Goal: Information Seeking & Learning: Learn about a topic

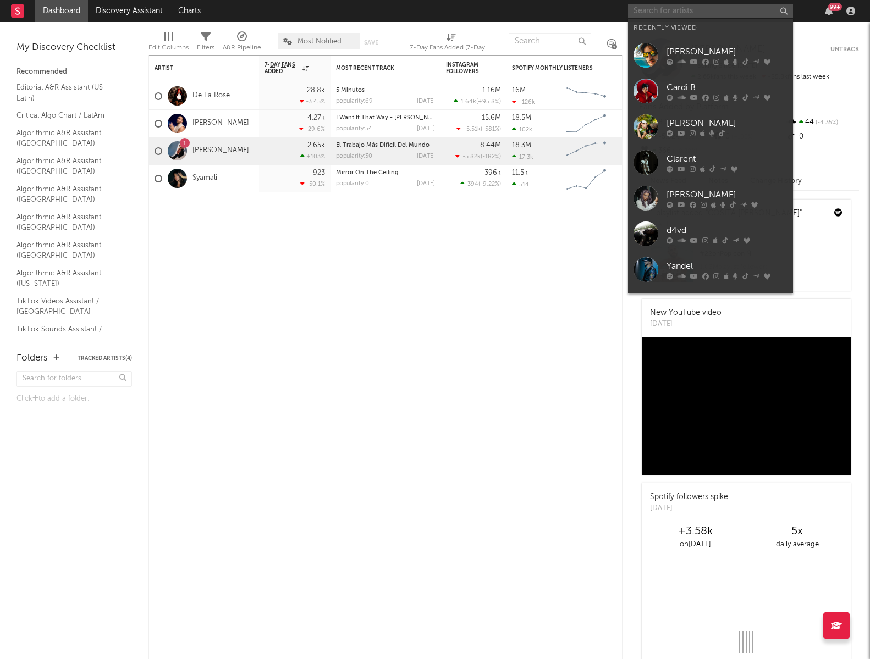
click at [707, 14] on input "text" at bounding box center [710, 11] width 165 height 14
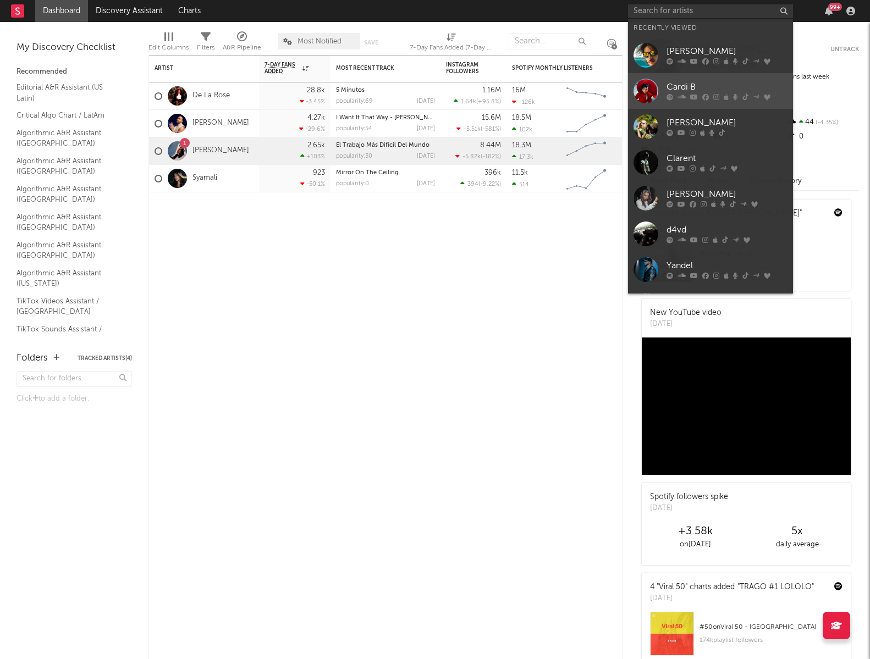
click at [697, 94] on div at bounding box center [727, 97] width 121 height 7
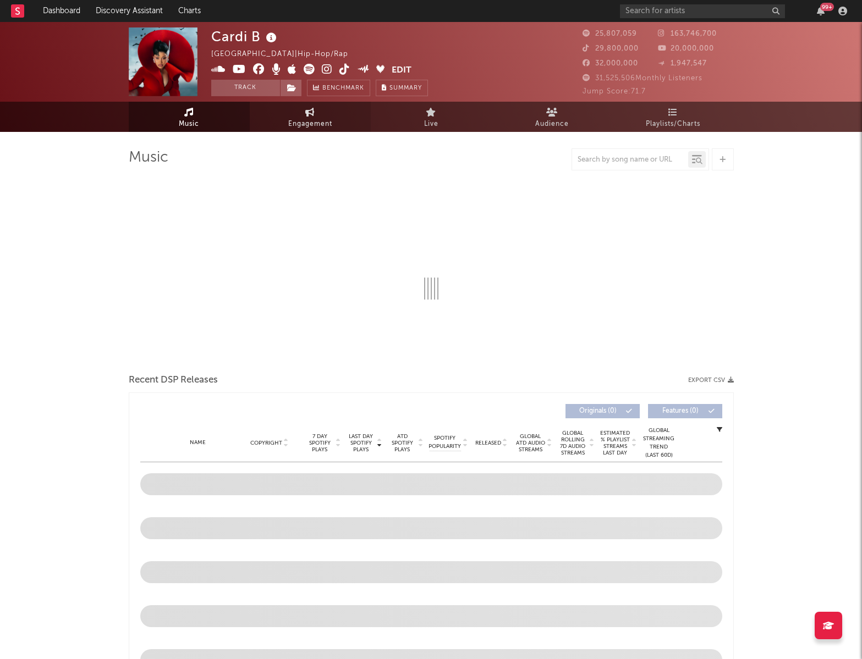
click at [315, 122] on span "Engagement" at bounding box center [310, 124] width 44 height 13
select select "1w"
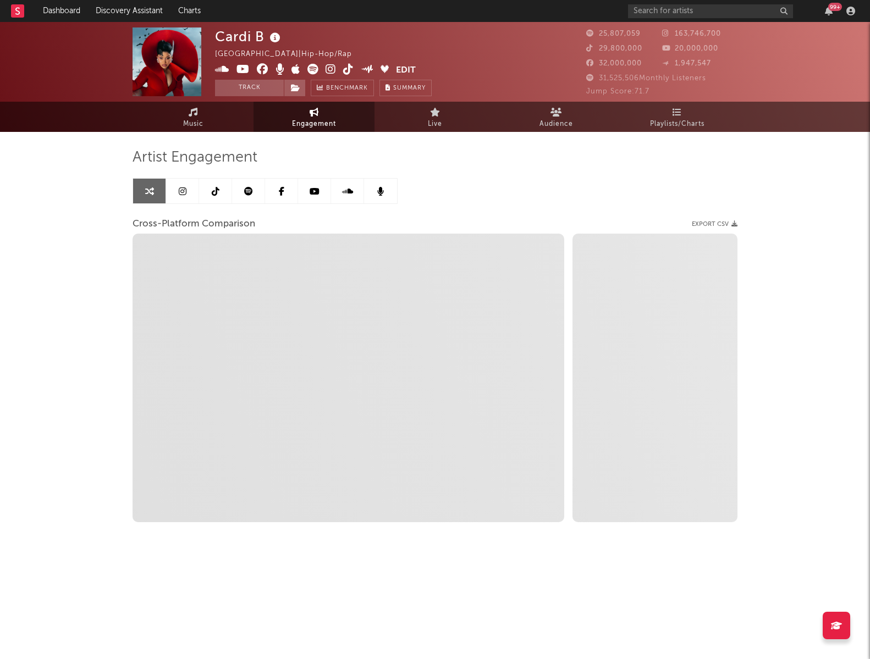
click at [185, 190] on icon at bounding box center [183, 191] width 8 height 9
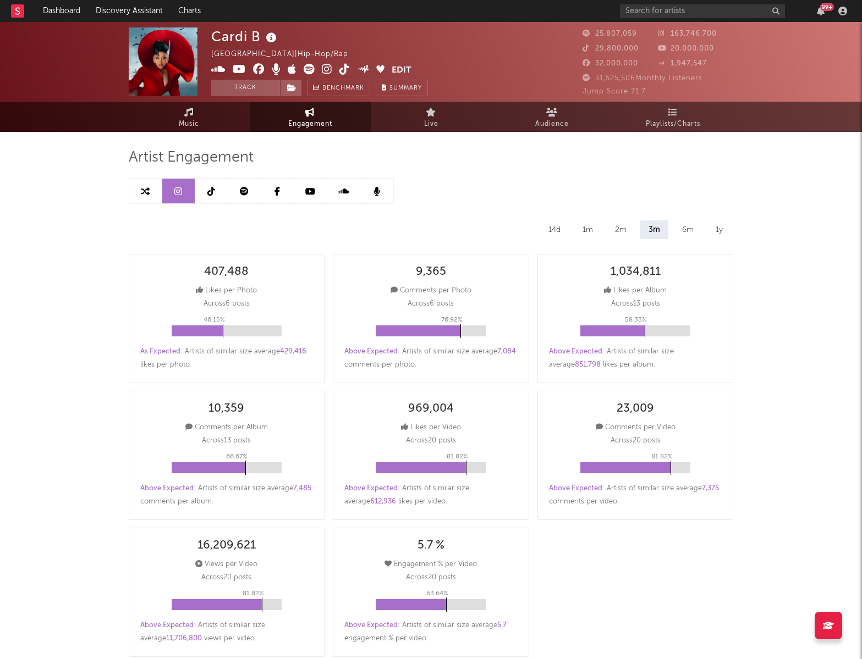
select select "6m"
click at [206, 189] on link at bounding box center [211, 191] width 33 height 25
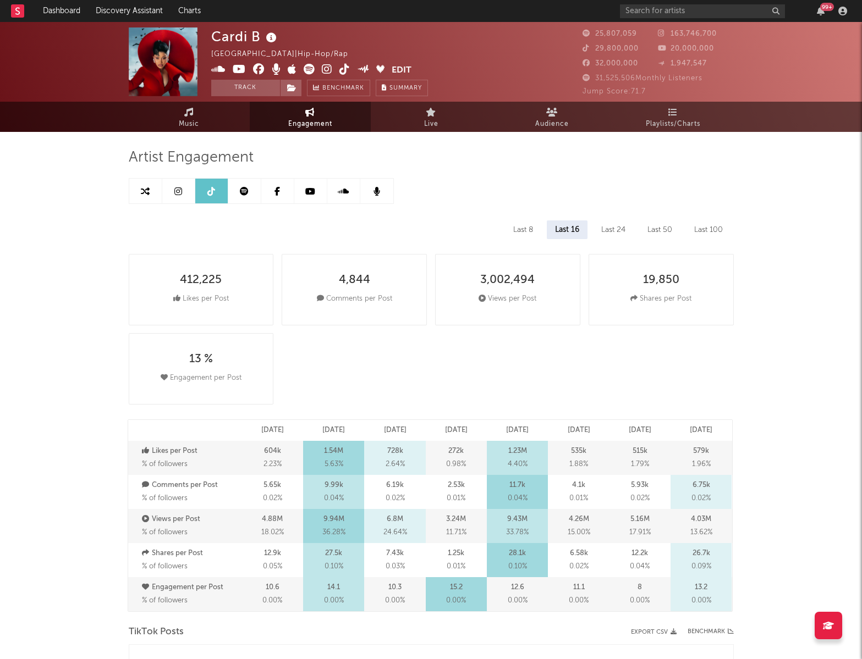
select select "6m"
click at [176, 190] on icon at bounding box center [178, 191] width 8 height 9
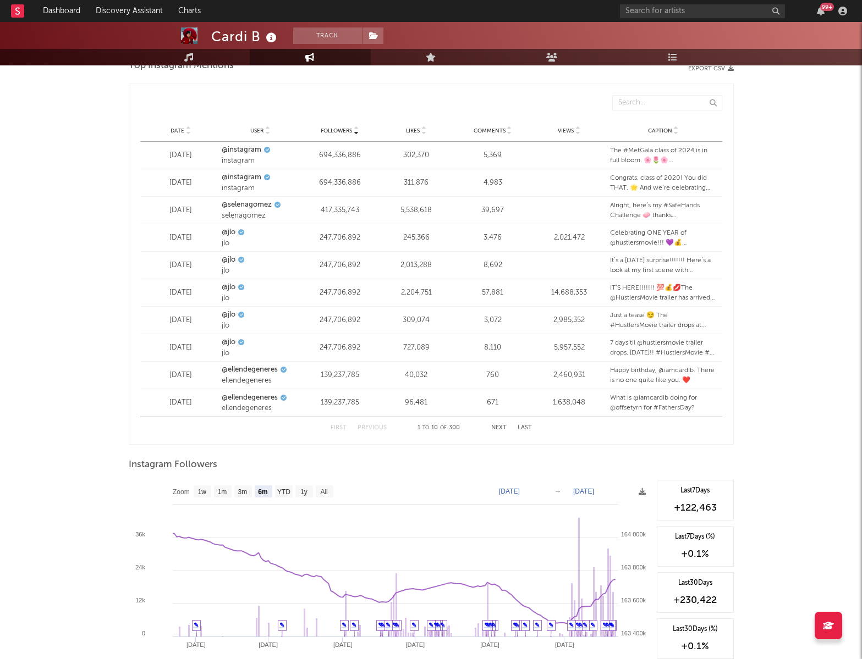
scroll to position [1429, 0]
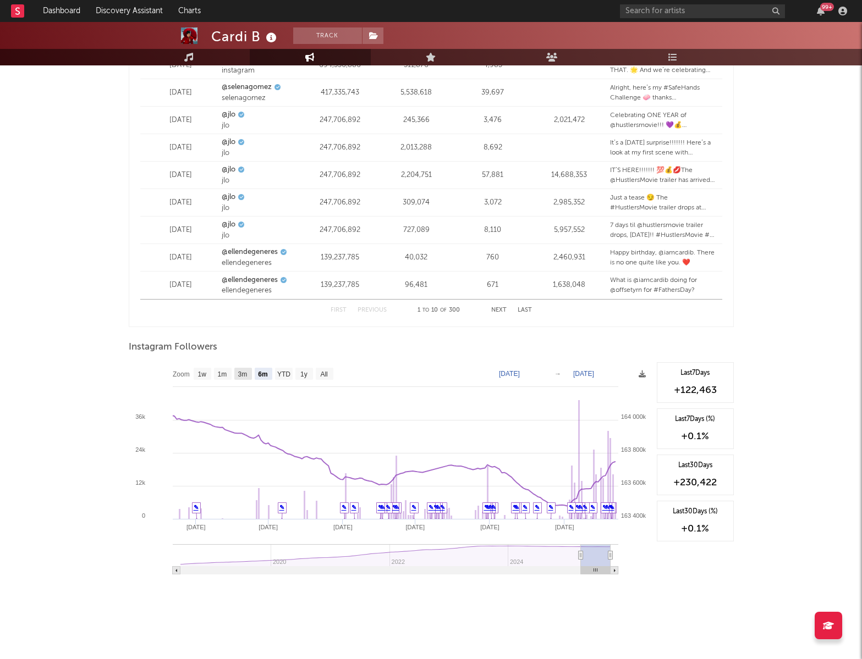
click at [245, 372] on text "3m" at bounding box center [242, 375] width 9 height 8
select select "3m"
type input "[DATE]"
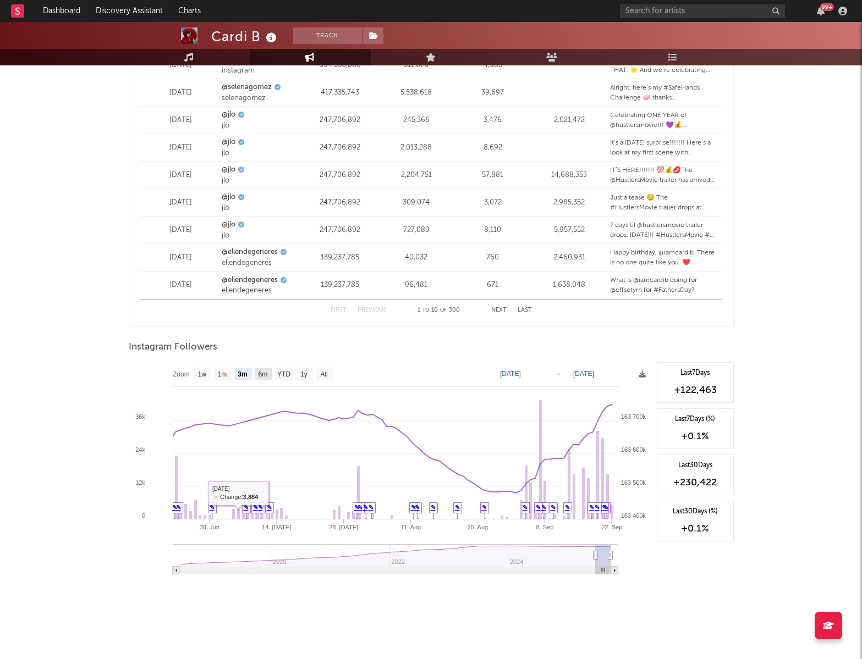
click at [262, 375] on text "6m" at bounding box center [262, 375] width 9 height 8
select select "6m"
type input "[DATE]"
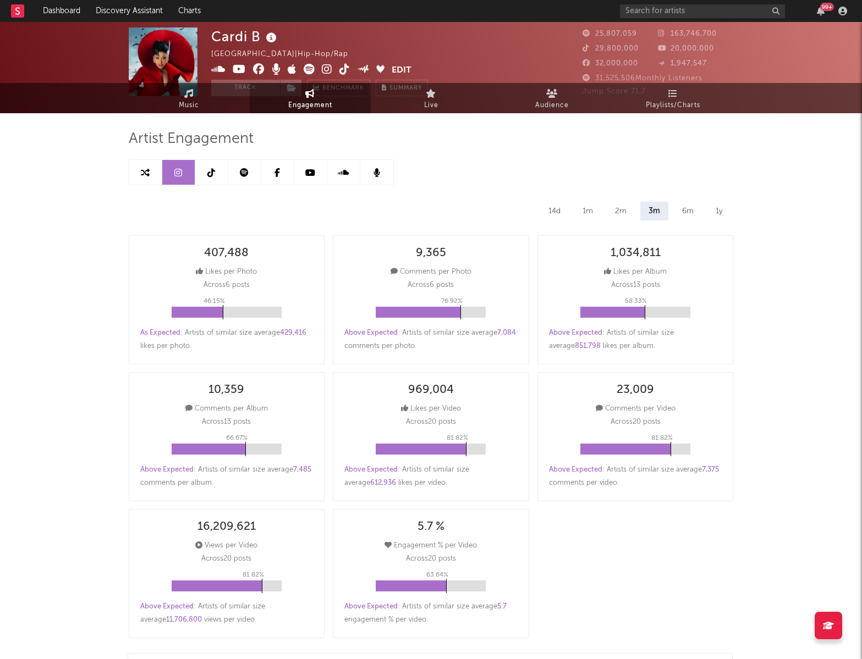
scroll to position [0, 0]
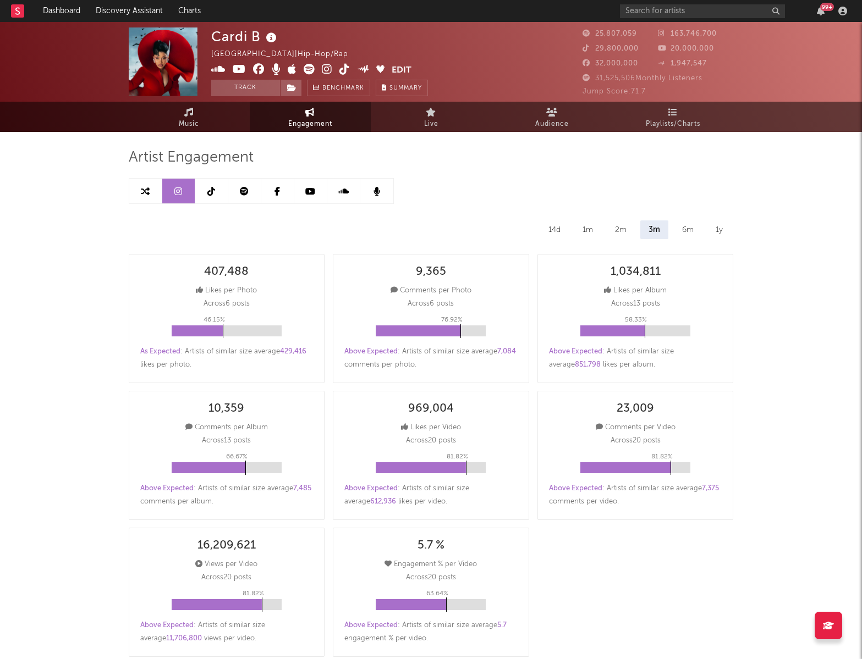
click at [237, 197] on link at bounding box center [244, 191] width 33 height 25
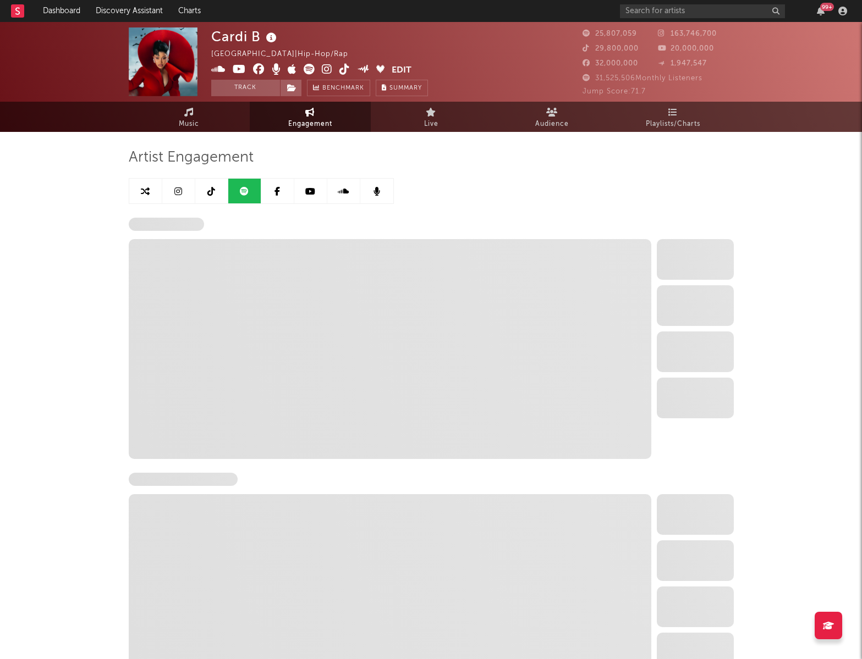
select select "6m"
select select "1w"
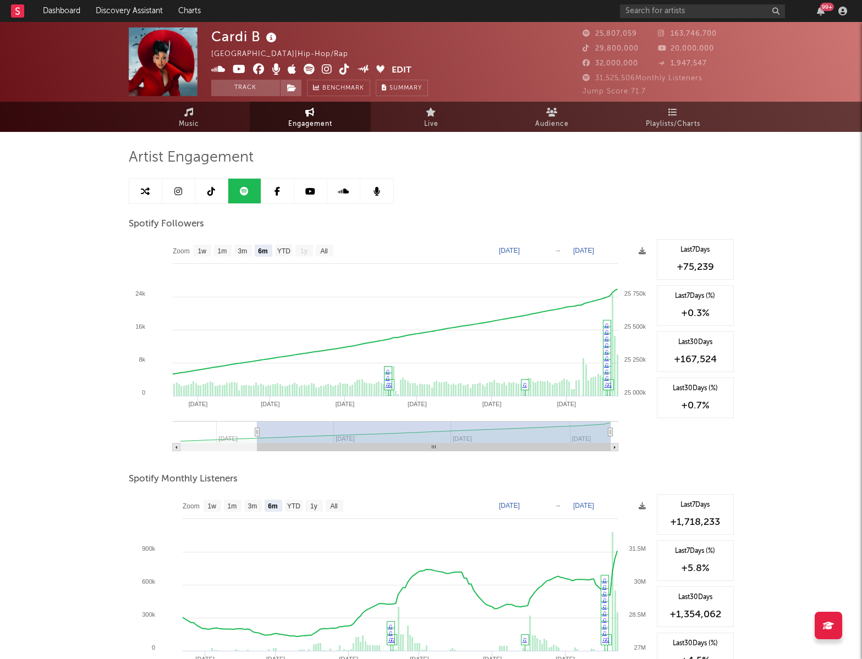
click at [644, 180] on div "Artist Engagement Spotify Followers Zoom 1w 1m 3m 6m YTD 1y All [DATE] [DATE] C…" at bounding box center [431, 558] width 605 height 821
click at [313, 189] on icon at bounding box center [310, 191] width 10 height 9
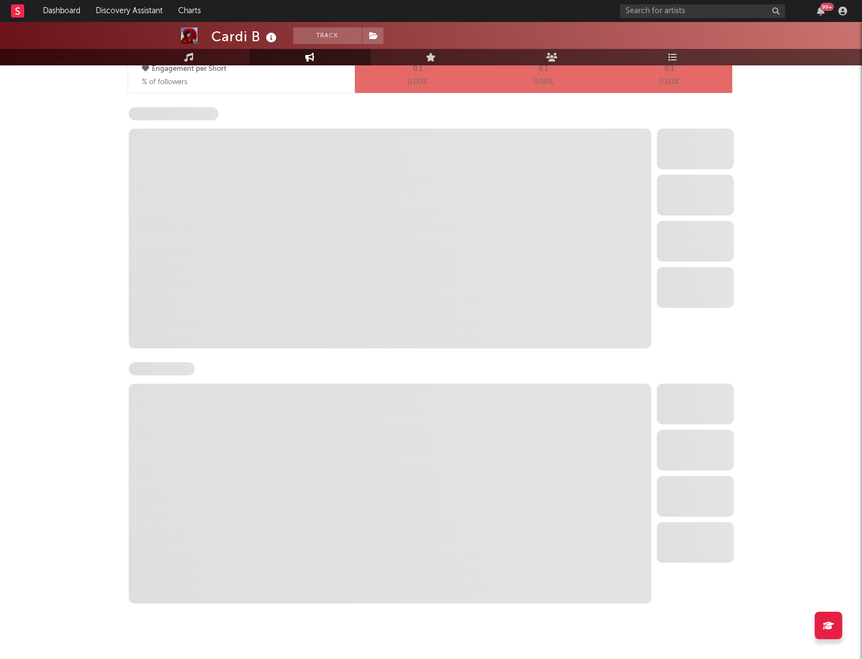
select select "6m"
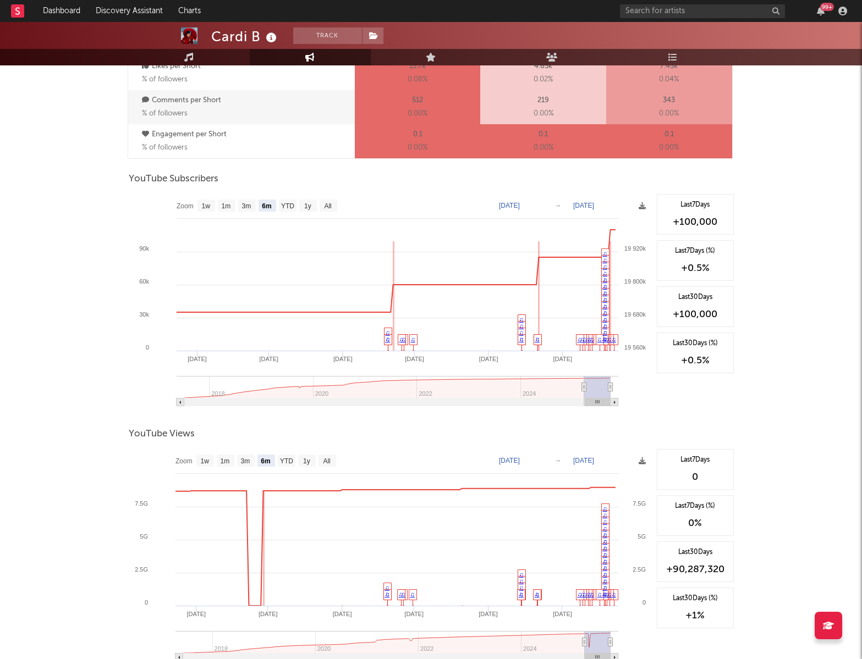
scroll to position [806, 0]
